Goal: Task Accomplishment & Management: Manage account settings

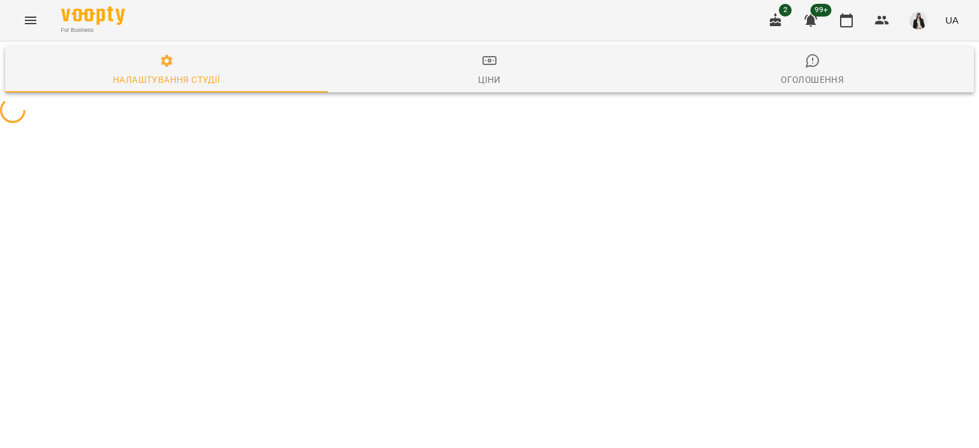
select select "**"
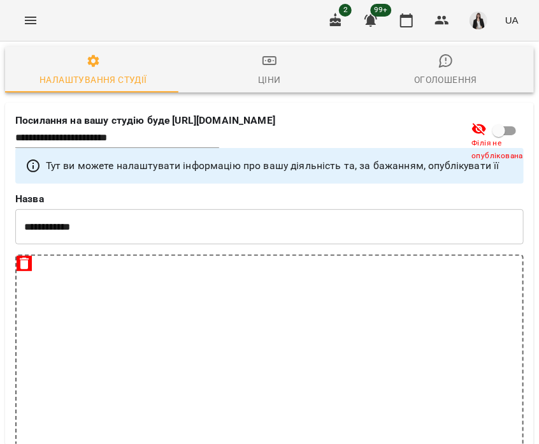
click at [47, 25] on div "For Business 2 99+ UA" at bounding box center [269, 20] width 539 height 41
click at [38, 20] on button "Menu" at bounding box center [30, 20] width 31 height 31
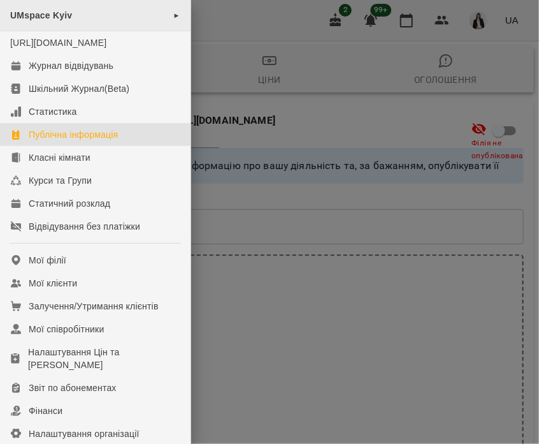
click at [78, 19] on div "UMspace Kyiv ►" at bounding box center [95, 15] width 191 height 31
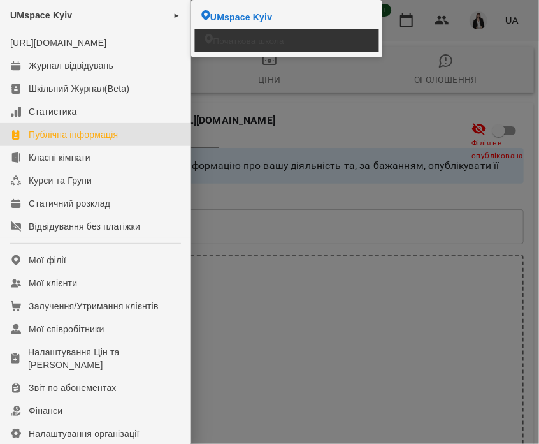
click at [210, 38] on li "Початкова школа" at bounding box center [287, 40] width 184 height 23
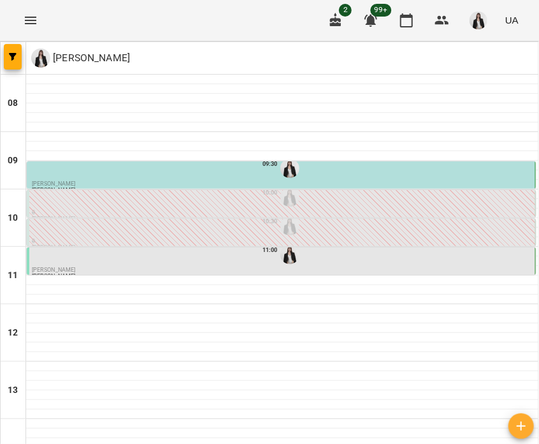
type input "**********"
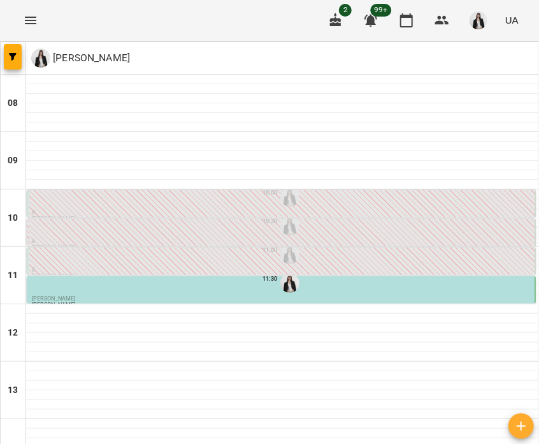
click at [38, 27] on button "Menu" at bounding box center [30, 20] width 31 height 31
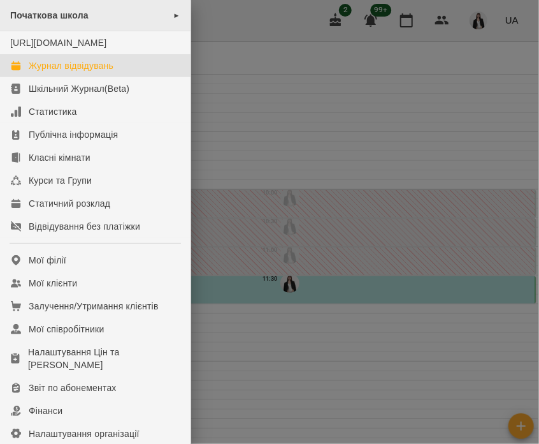
click at [69, 11] on span "Початкова школа" at bounding box center [49, 15] width 78 height 10
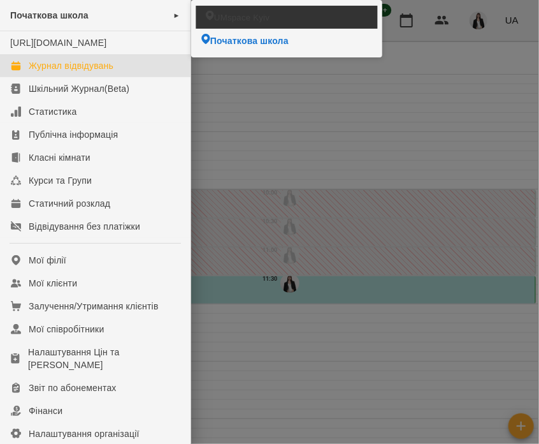
click at [238, 23] on li "UMspace Kyiv" at bounding box center [287, 17] width 182 height 22
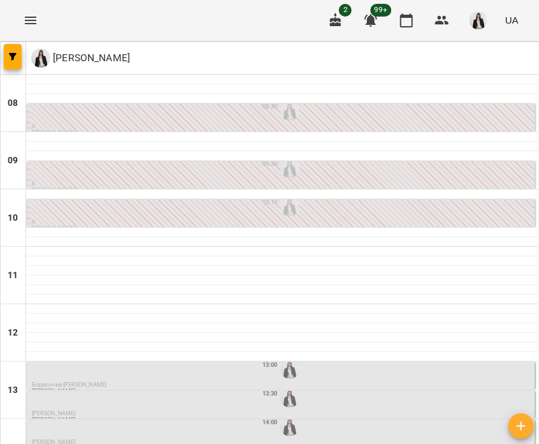
click at [113, 113] on div "08:30" at bounding box center [282, 111] width 501 height 24
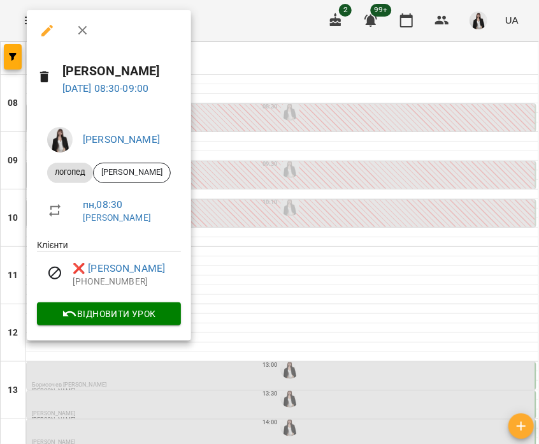
click at [288, 173] on div at bounding box center [269, 222] width 539 height 444
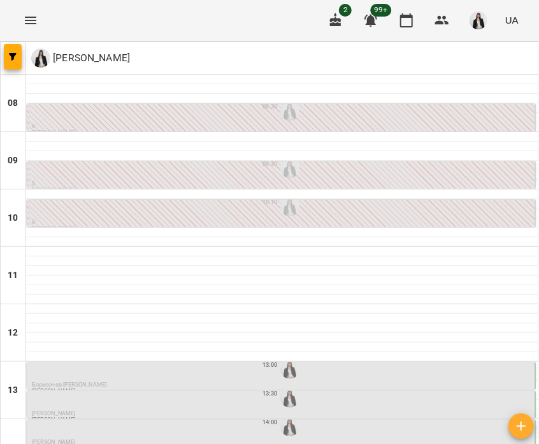
click at [215, 202] on div "10:10" at bounding box center [282, 206] width 501 height 24
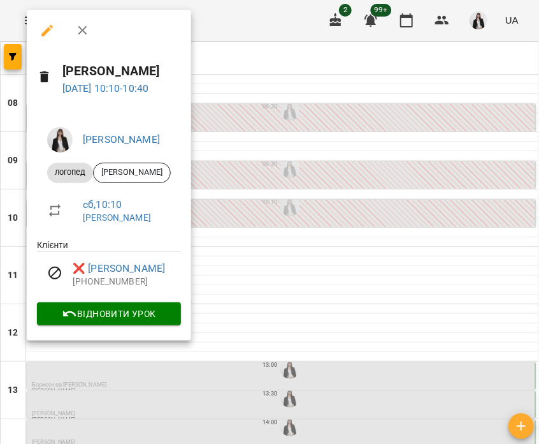
click at [263, 214] on div at bounding box center [269, 222] width 539 height 444
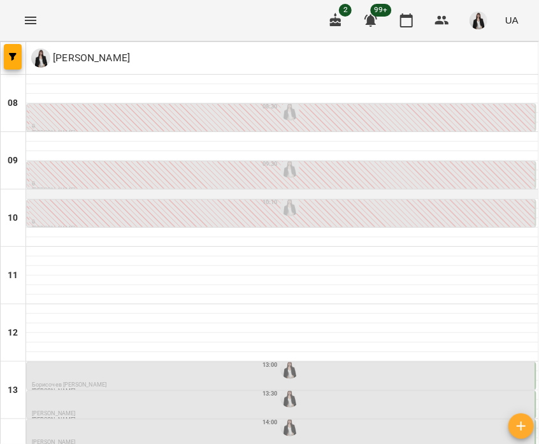
scroll to position [137, 0]
click at [186, 357] on div "13:00" at bounding box center [282, 369] width 501 height 24
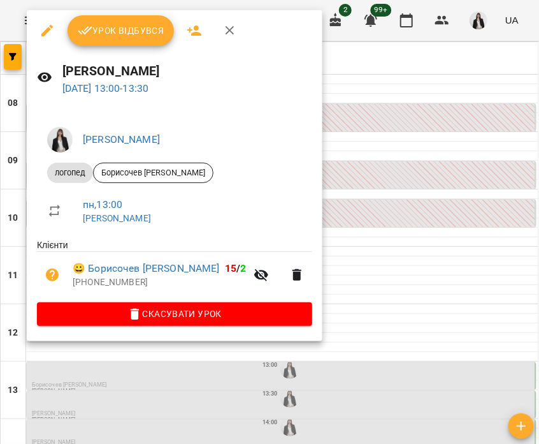
click at [129, 43] on button "Урок відбувся" at bounding box center [121, 30] width 107 height 31
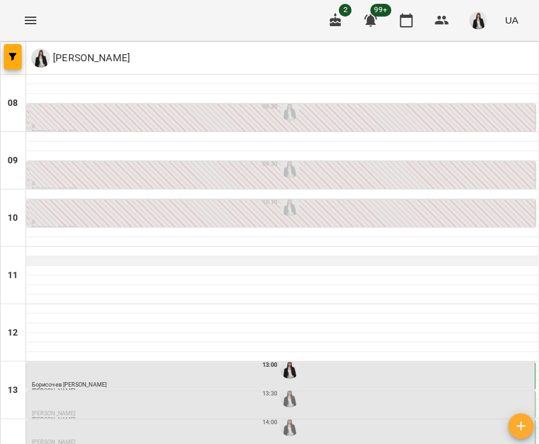
scroll to position [255, 0]
click at [224, 386] on div "13:30" at bounding box center [282, 398] width 501 height 24
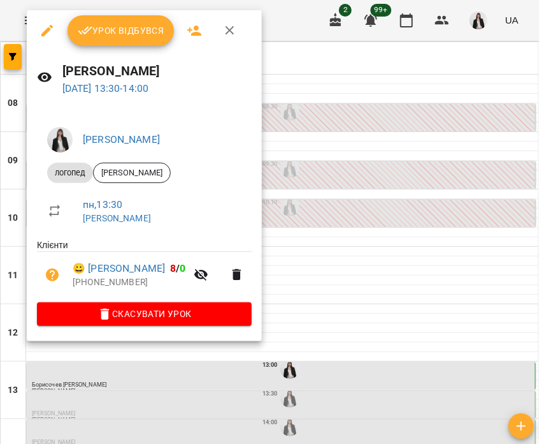
click at [91, 25] on icon "button" at bounding box center [85, 30] width 15 height 15
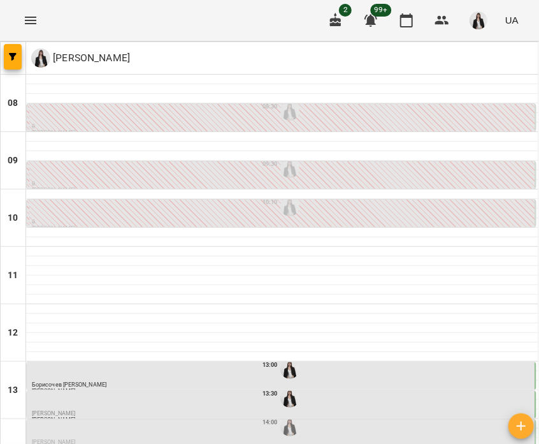
scroll to position [224, 0]
click at [100, 414] on div "14:00" at bounding box center [282, 426] width 501 height 24
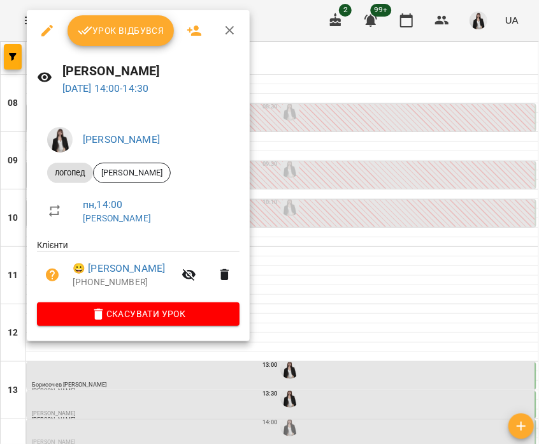
click at [87, 43] on button "Урок відбувся" at bounding box center [121, 30] width 107 height 31
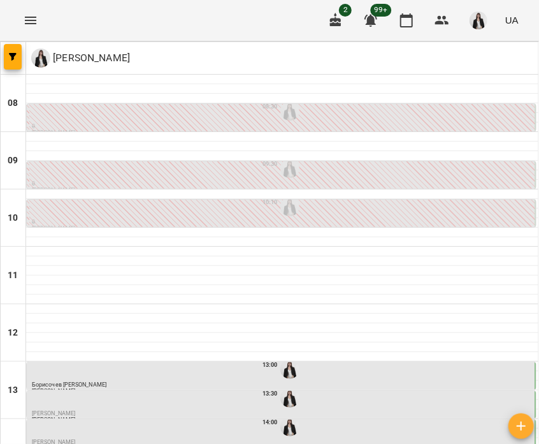
scroll to position [229, 0]
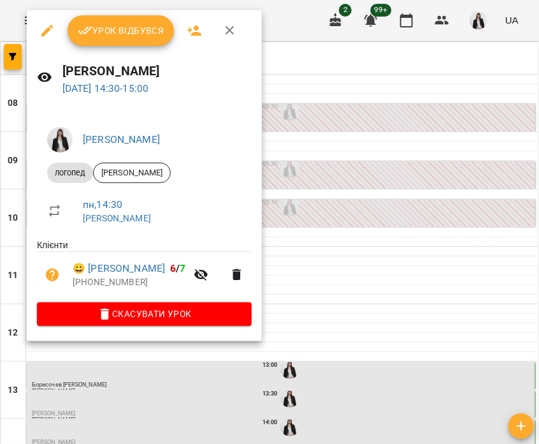
click at [102, 38] on button "Урок відбувся" at bounding box center [121, 30] width 107 height 31
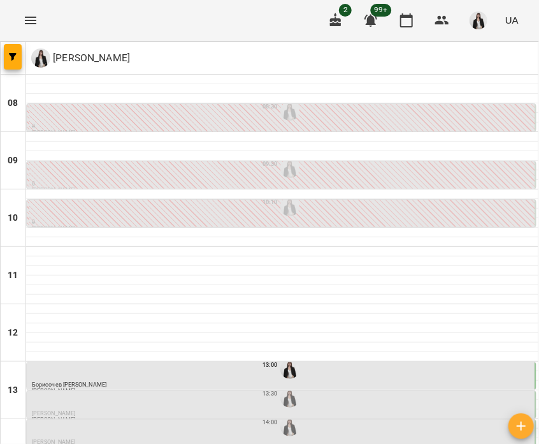
scroll to position [267, 0]
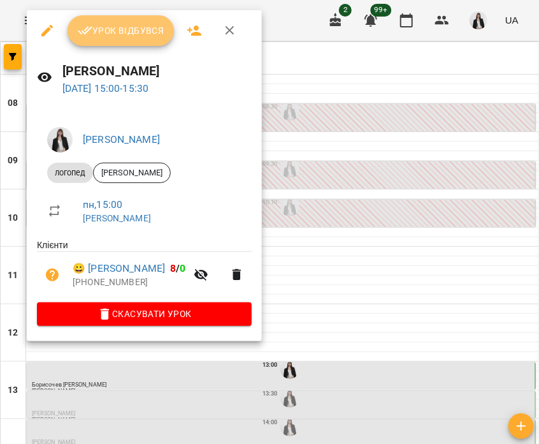
click at [112, 32] on span "Урок відбувся" at bounding box center [121, 30] width 87 height 15
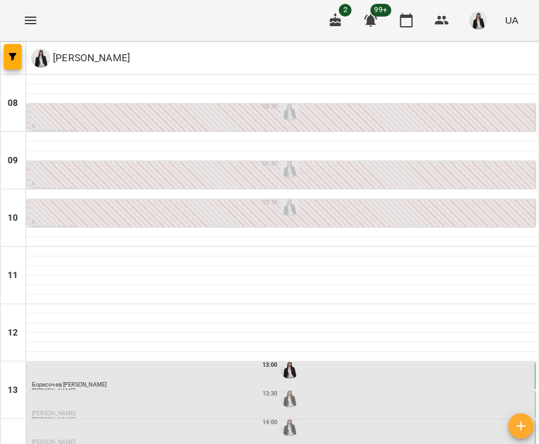
scroll to position [296, 0]
click at [305, 386] on div "13:30" at bounding box center [282, 398] width 501 height 24
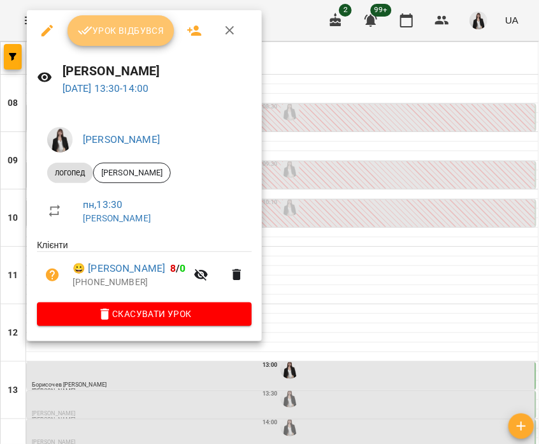
click at [122, 33] on span "Урок відбувся" at bounding box center [121, 30] width 87 height 15
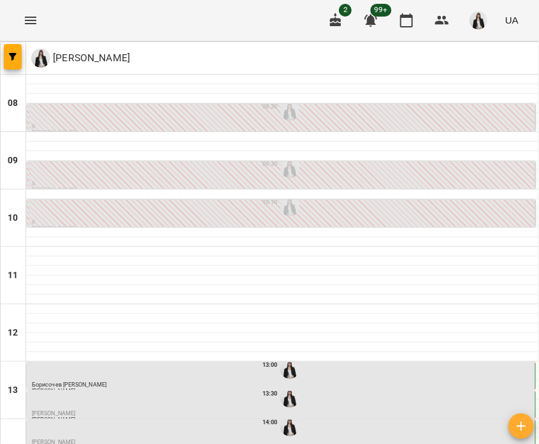
scroll to position [310, 0]
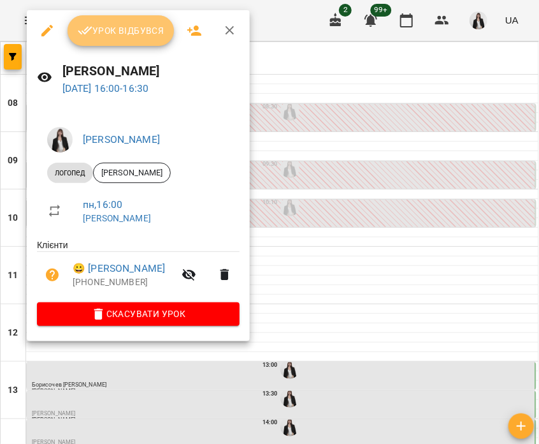
click at [131, 25] on span "Урок відбувся" at bounding box center [121, 30] width 87 height 15
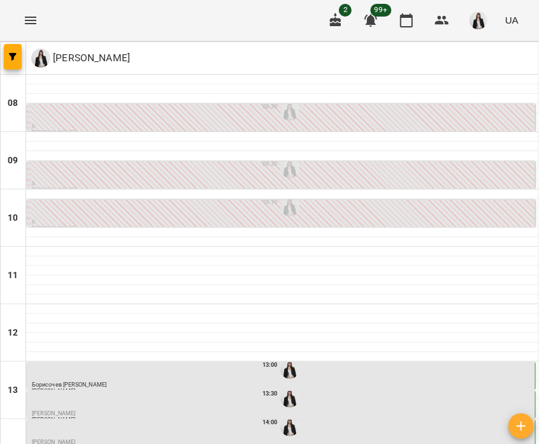
scroll to position [323, 0]
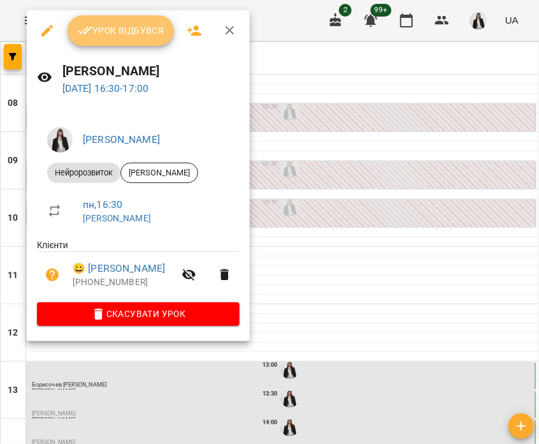
click at [122, 42] on button "Урок відбувся" at bounding box center [121, 30] width 107 height 31
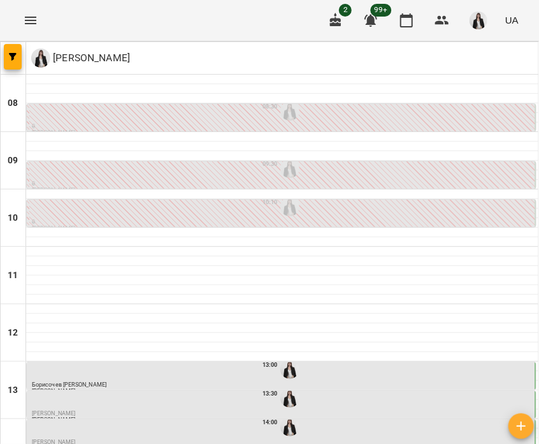
scroll to position [447, 0]
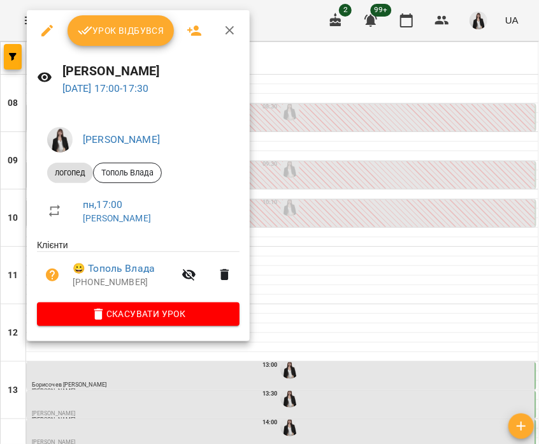
click at [106, 33] on span "Урок відбувся" at bounding box center [121, 30] width 87 height 15
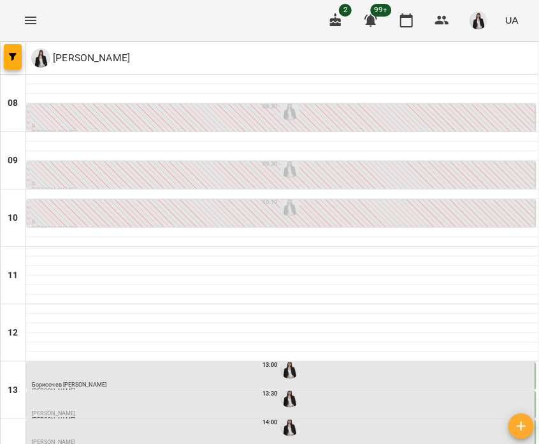
scroll to position [447, 0]
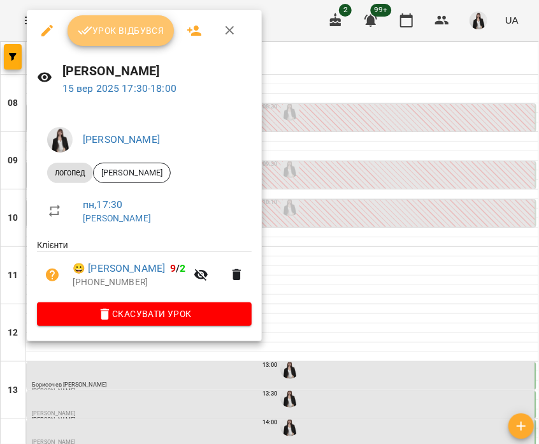
click at [105, 37] on span "Урок відбувся" at bounding box center [121, 30] width 87 height 15
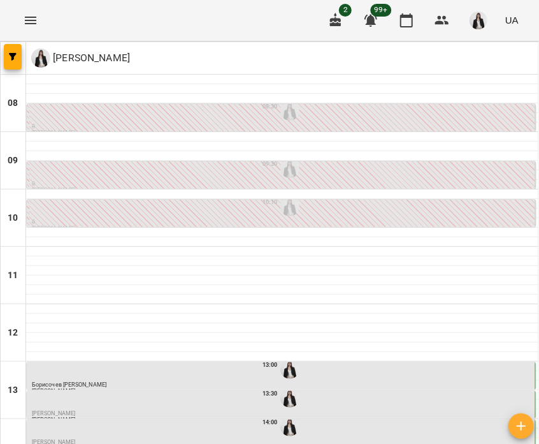
scroll to position [447, 0]
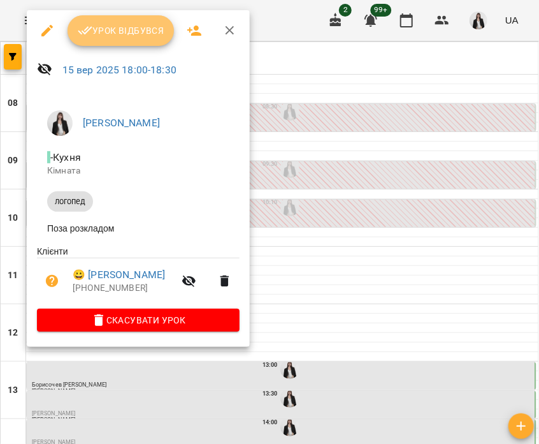
click at [126, 34] on span "Урок відбувся" at bounding box center [121, 30] width 87 height 15
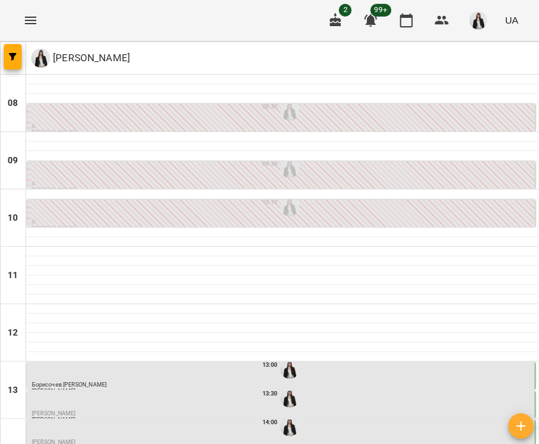
scroll to position [262, 0]
